Goal: Information Seeking & Learning: Learn about a topic

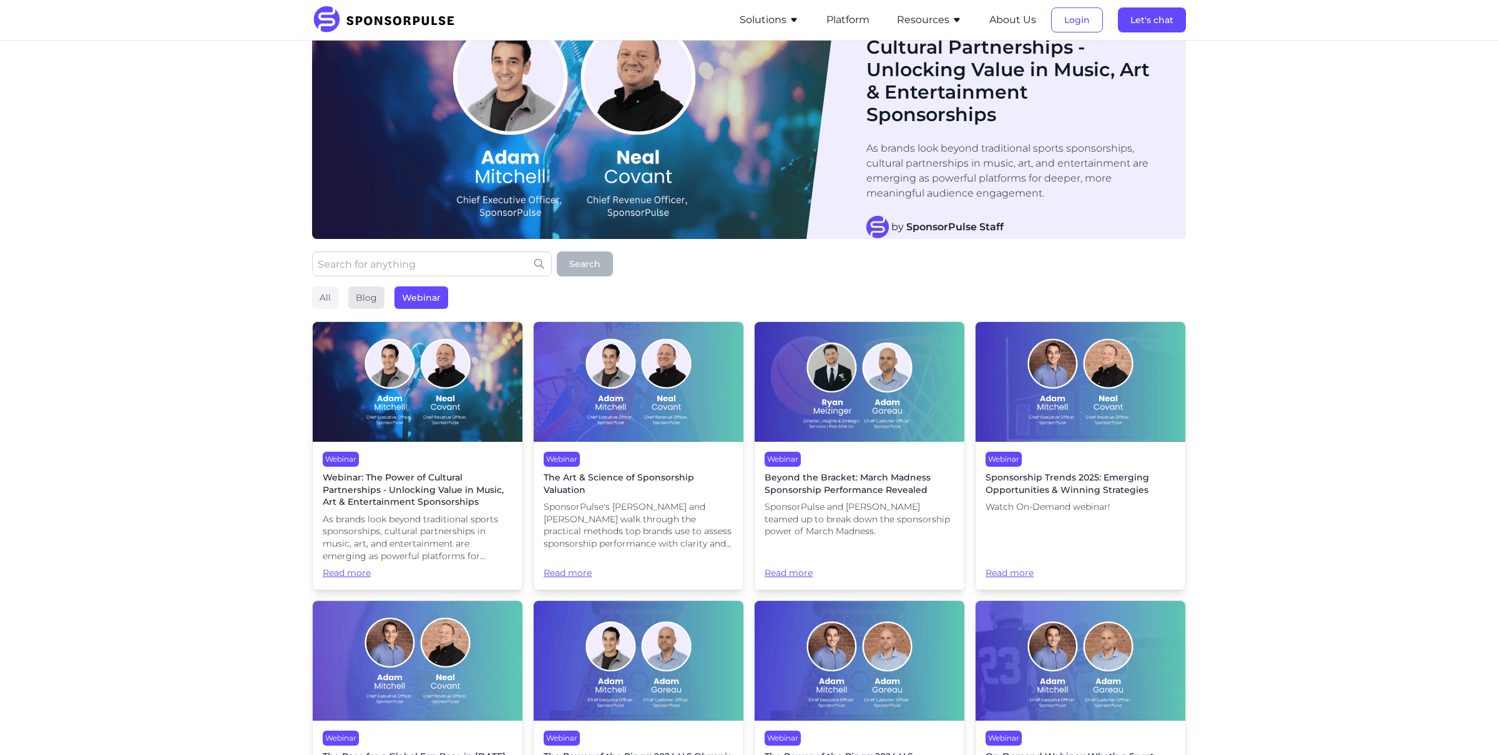
click at [366, 293] on div "Blog" at bounding box center [366, 297] width 36 height 22
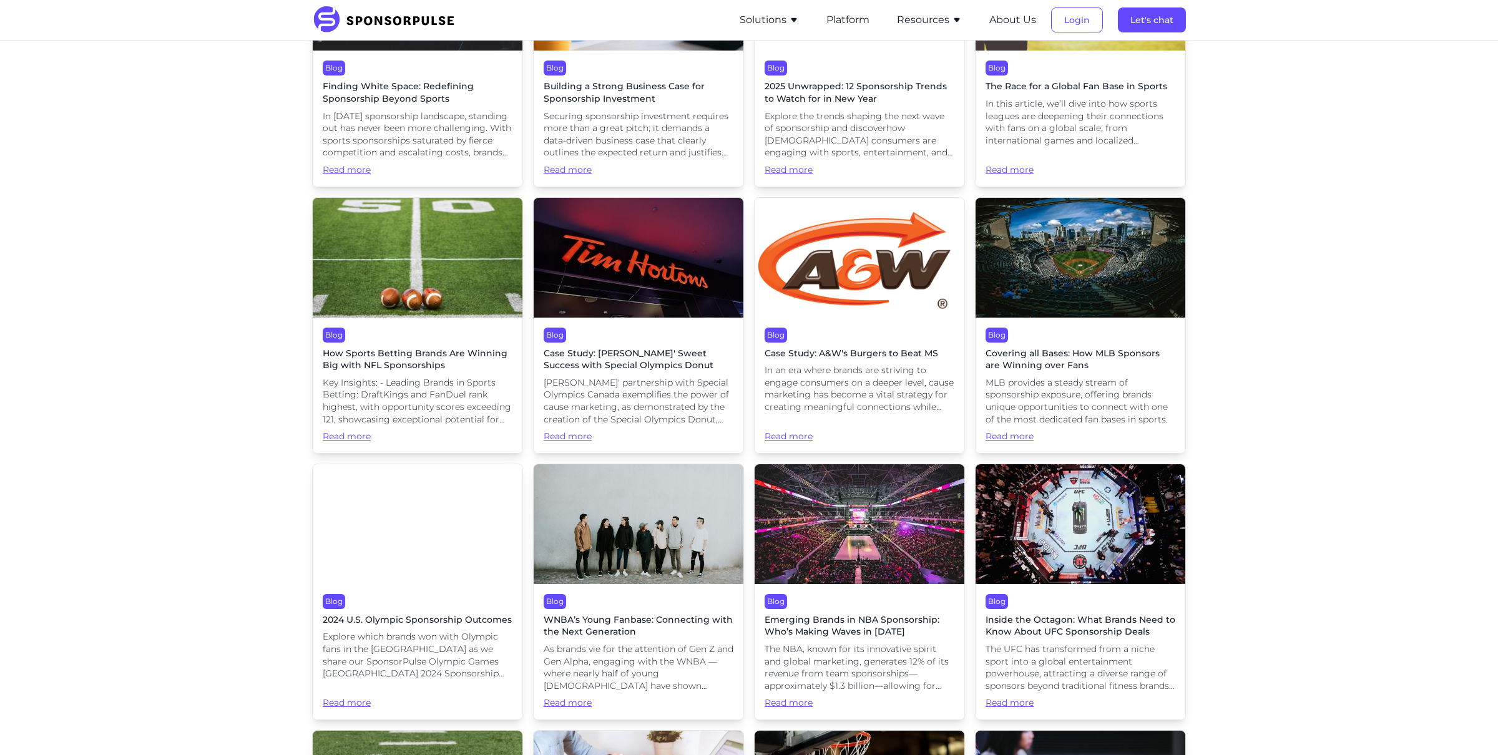
scroll to position [2326, 0]
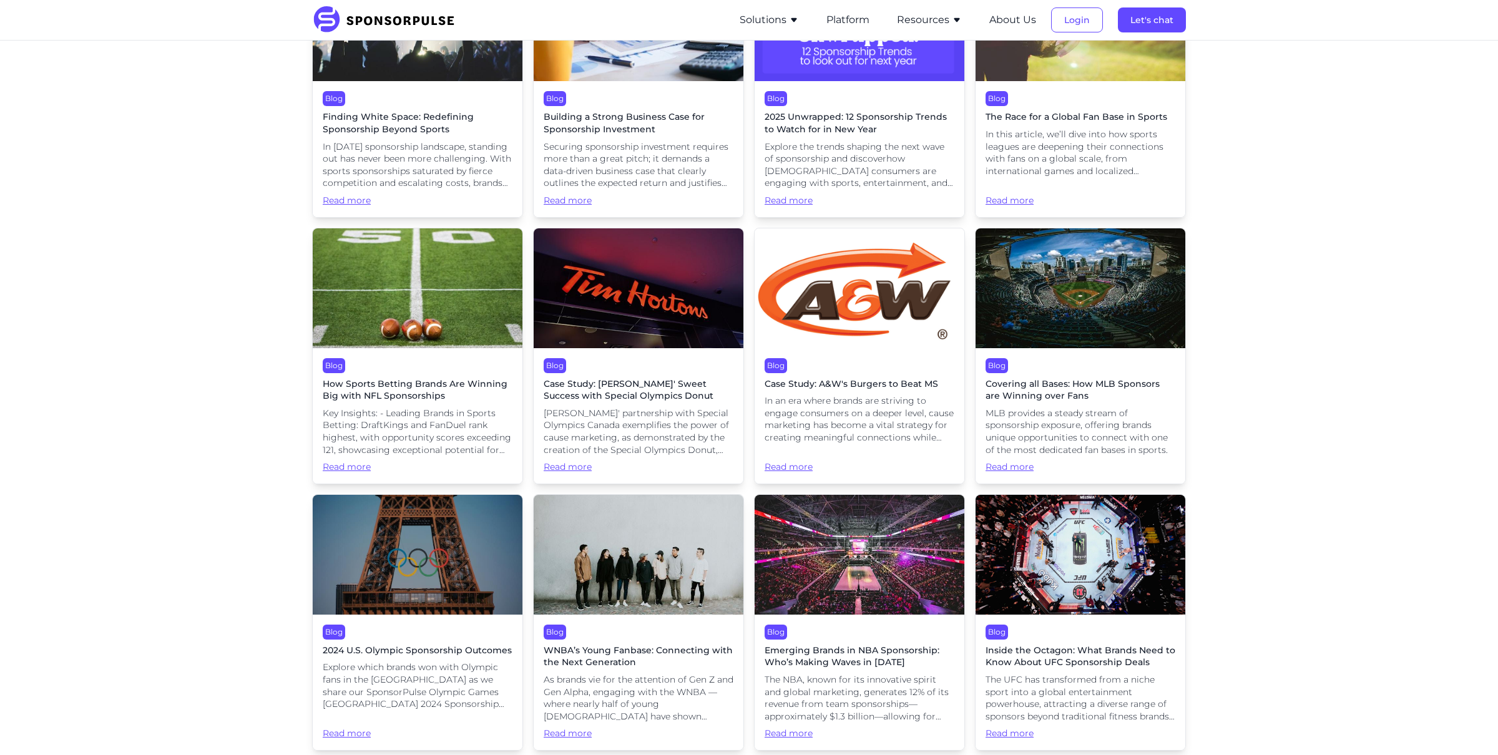
click at [909, 24] on button "Resources" at bounding box center [929, 19] width 65 height 15
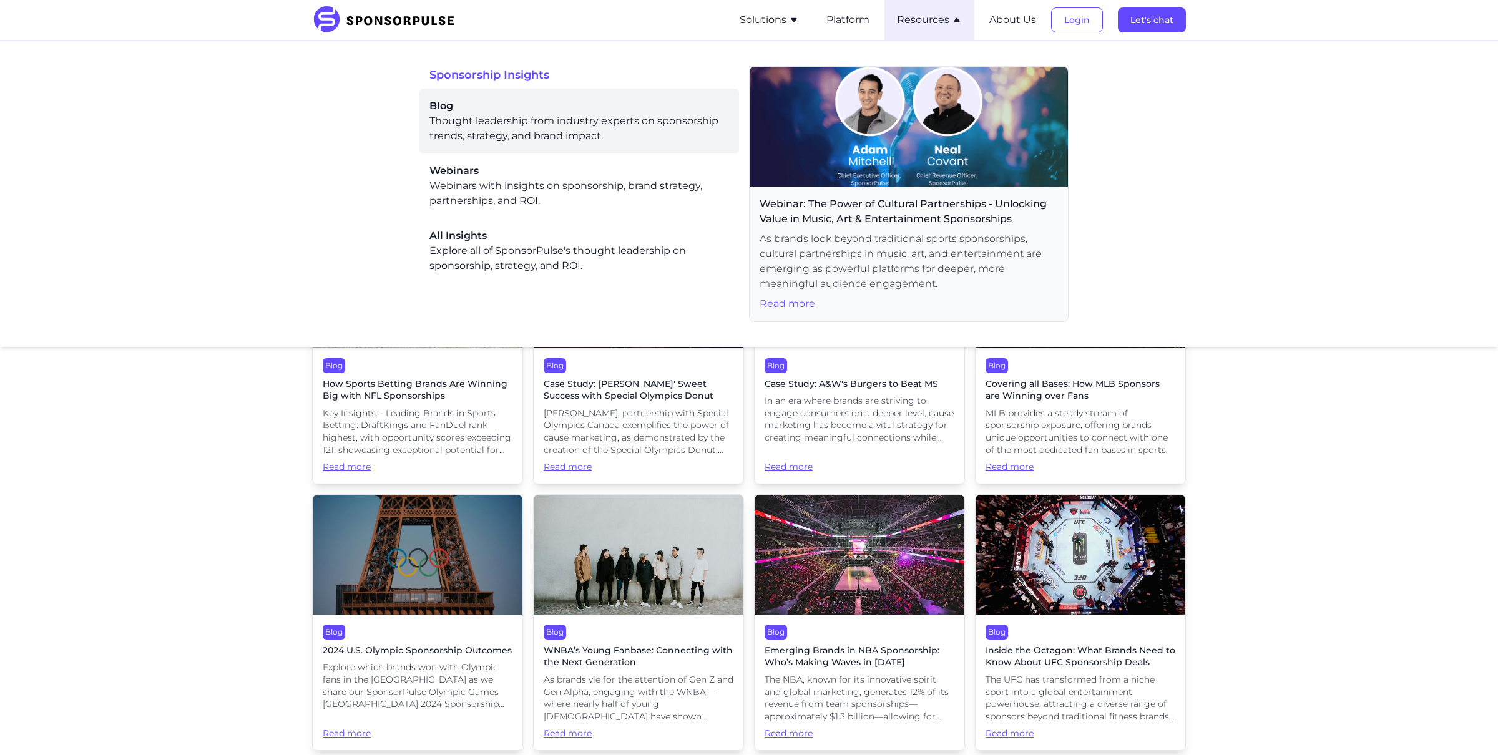
click at [554, 119] on div "Blog Thought leadership from industry experts on sponsorship trends, strategy, …" at bounding box center [579, 121] width 300 height 45
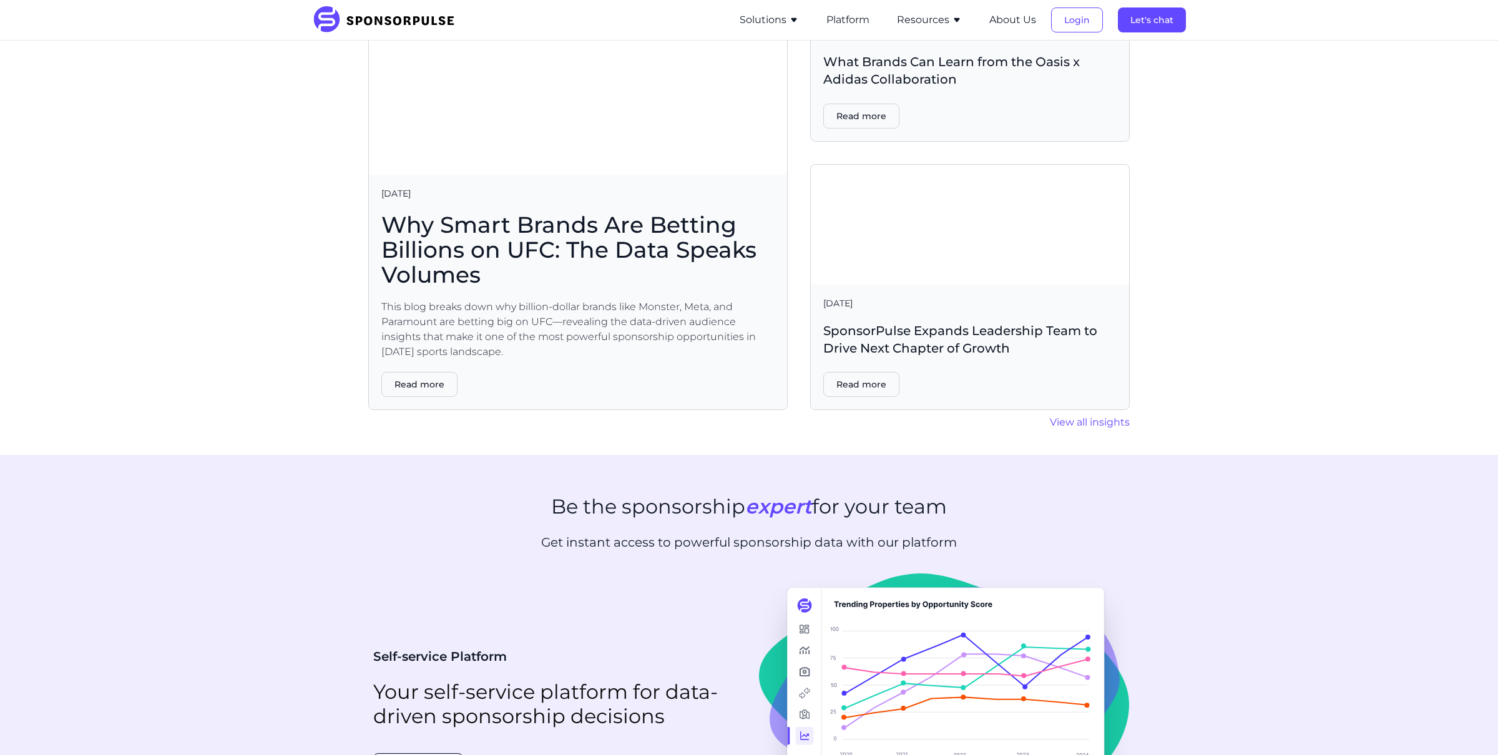
scroll to position [2872, 0]
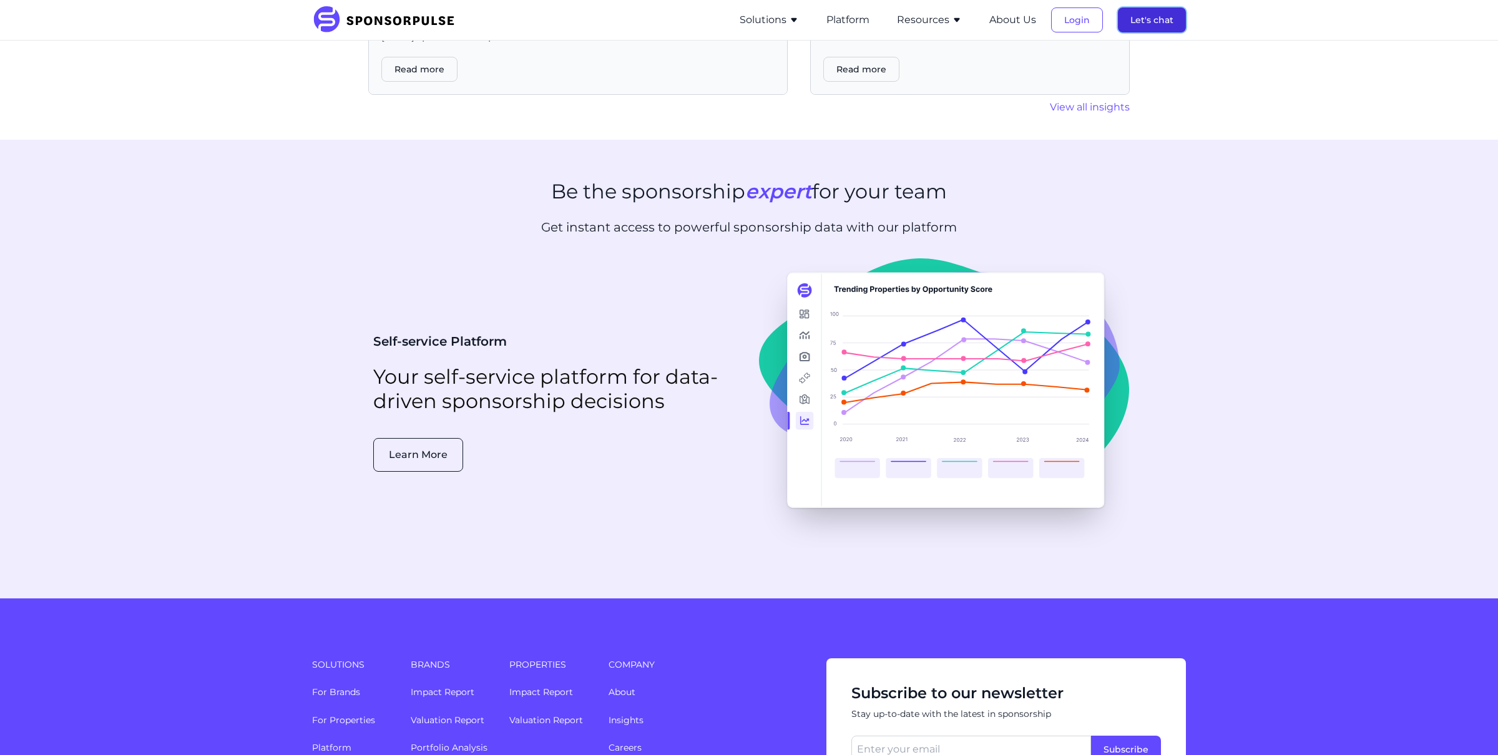
click at [1159, 17] on button "Let's chat" at bounding box center [1152, 19] width 68 height 25
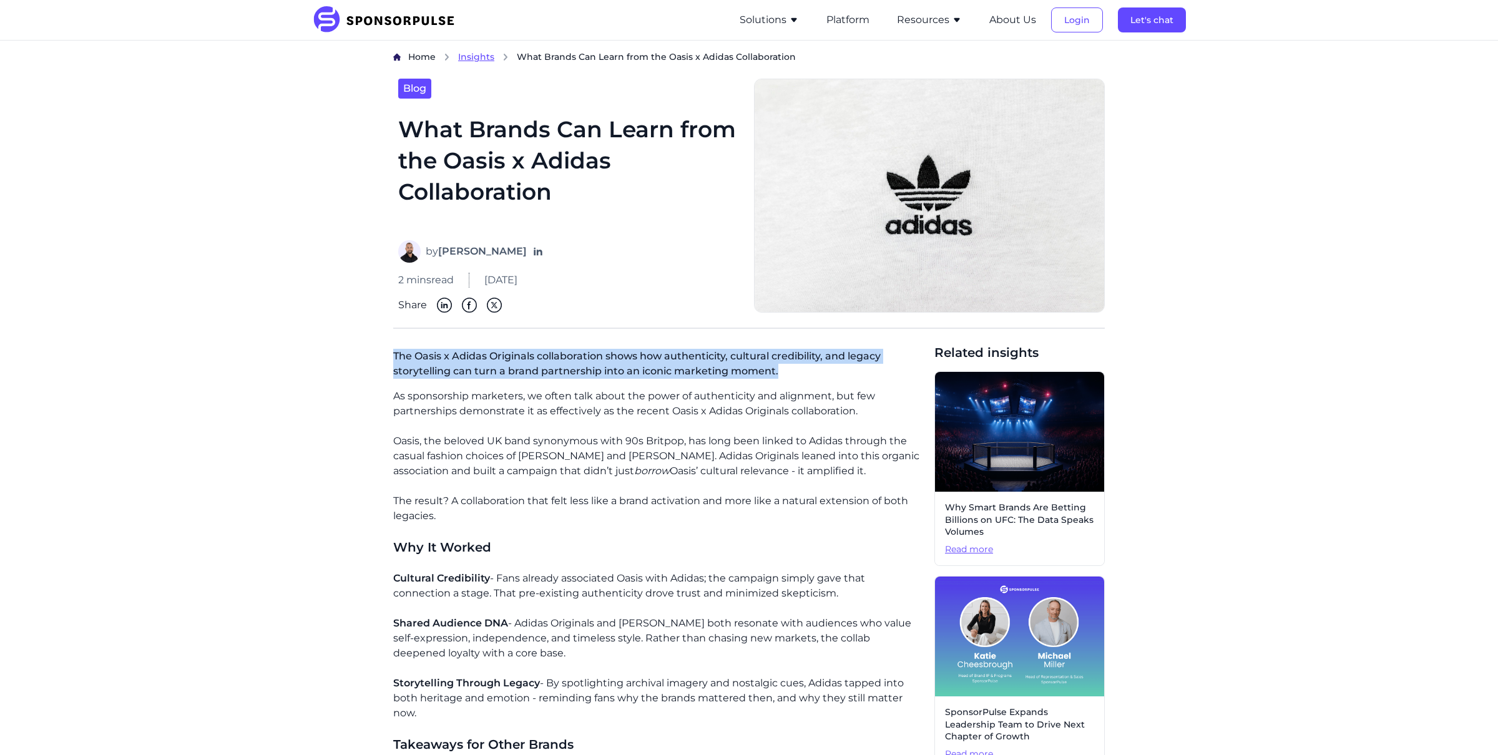
click at [477, 57] on span "Insights" at bounding box center [476, 56] width 36 height 11
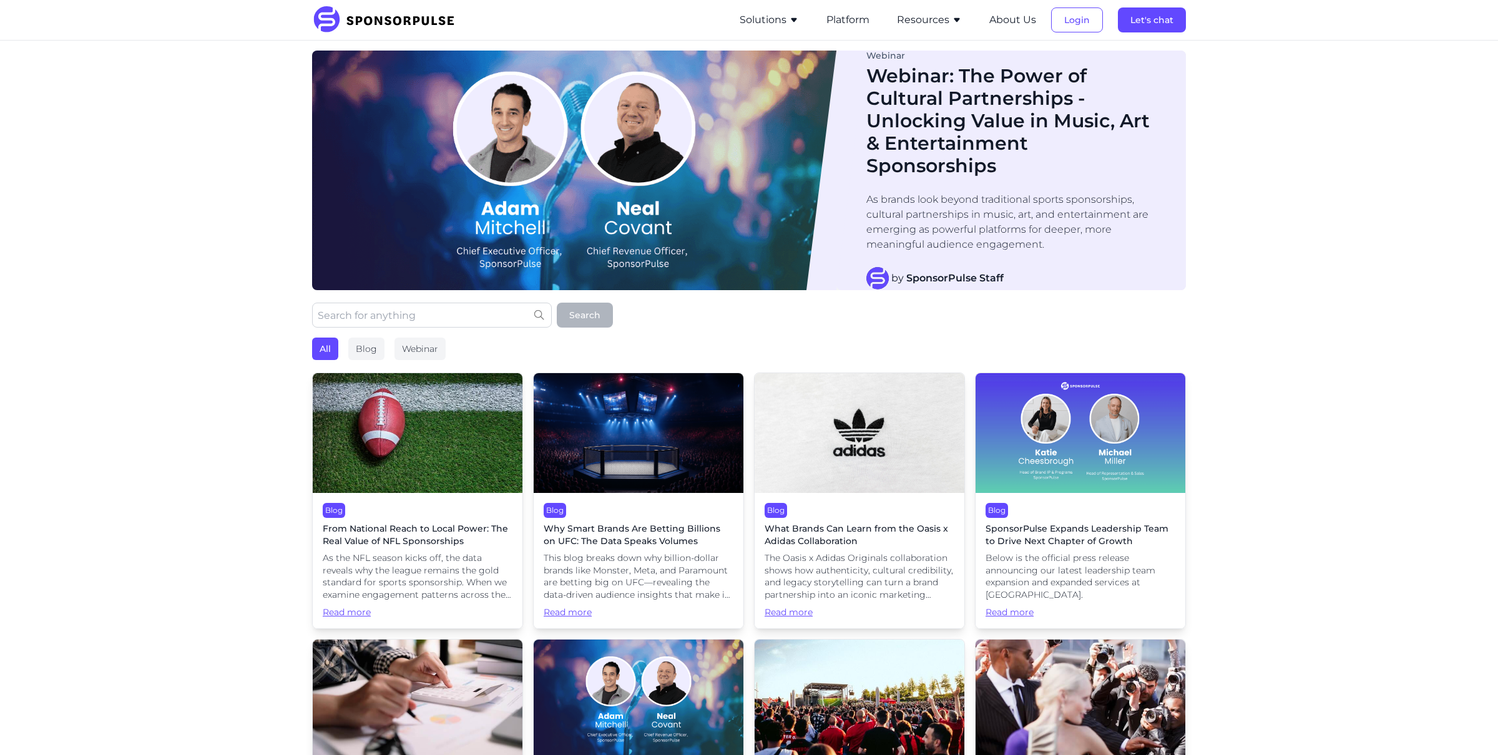
click at [358, 425] on img at bounding box center [418, 433] width 210 height 120
